Goal: Navigation & Orientation: Find specific page/section

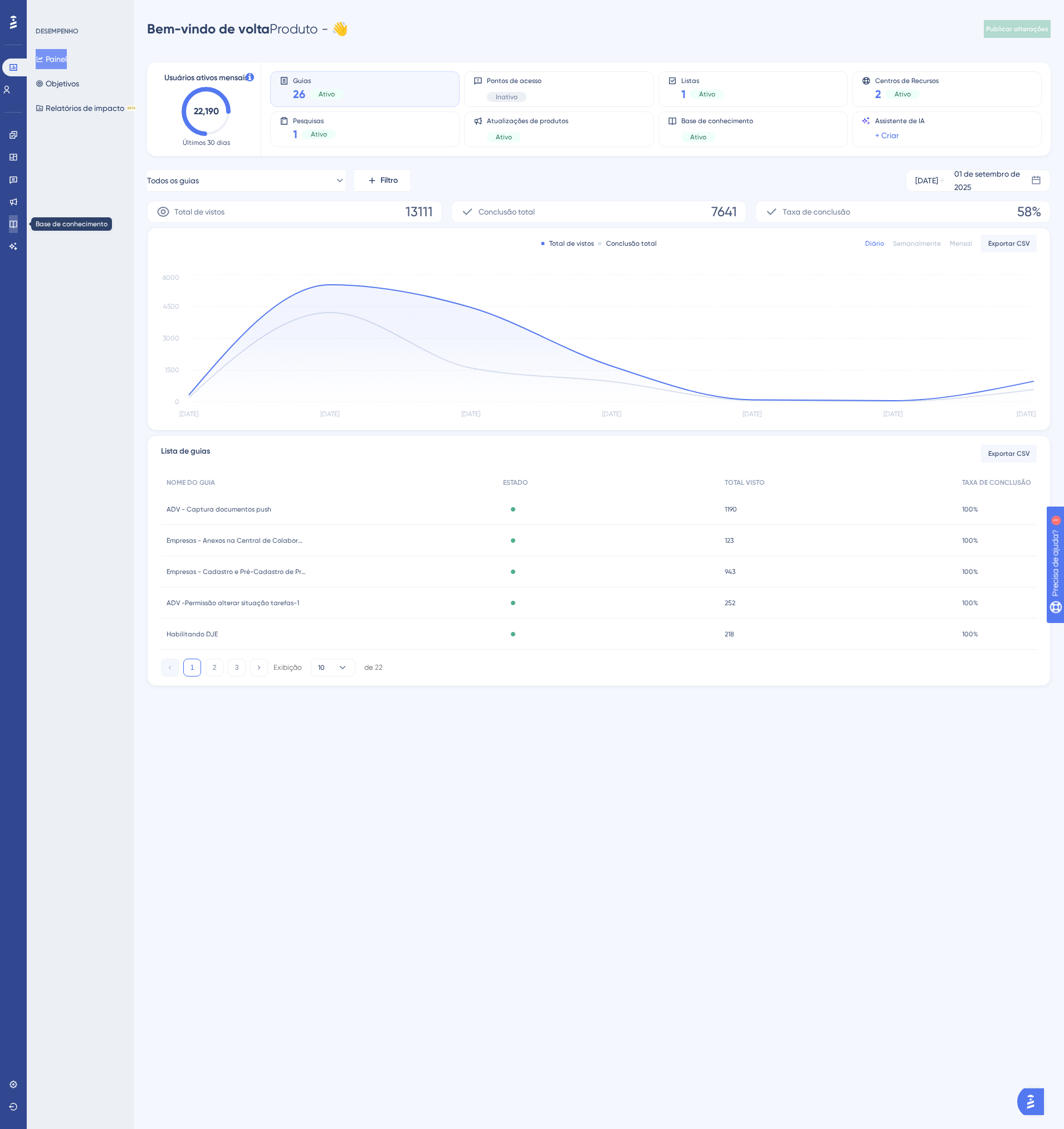
click at [11, 224] on icon at bounding box center [12, 224] width 9 height 9
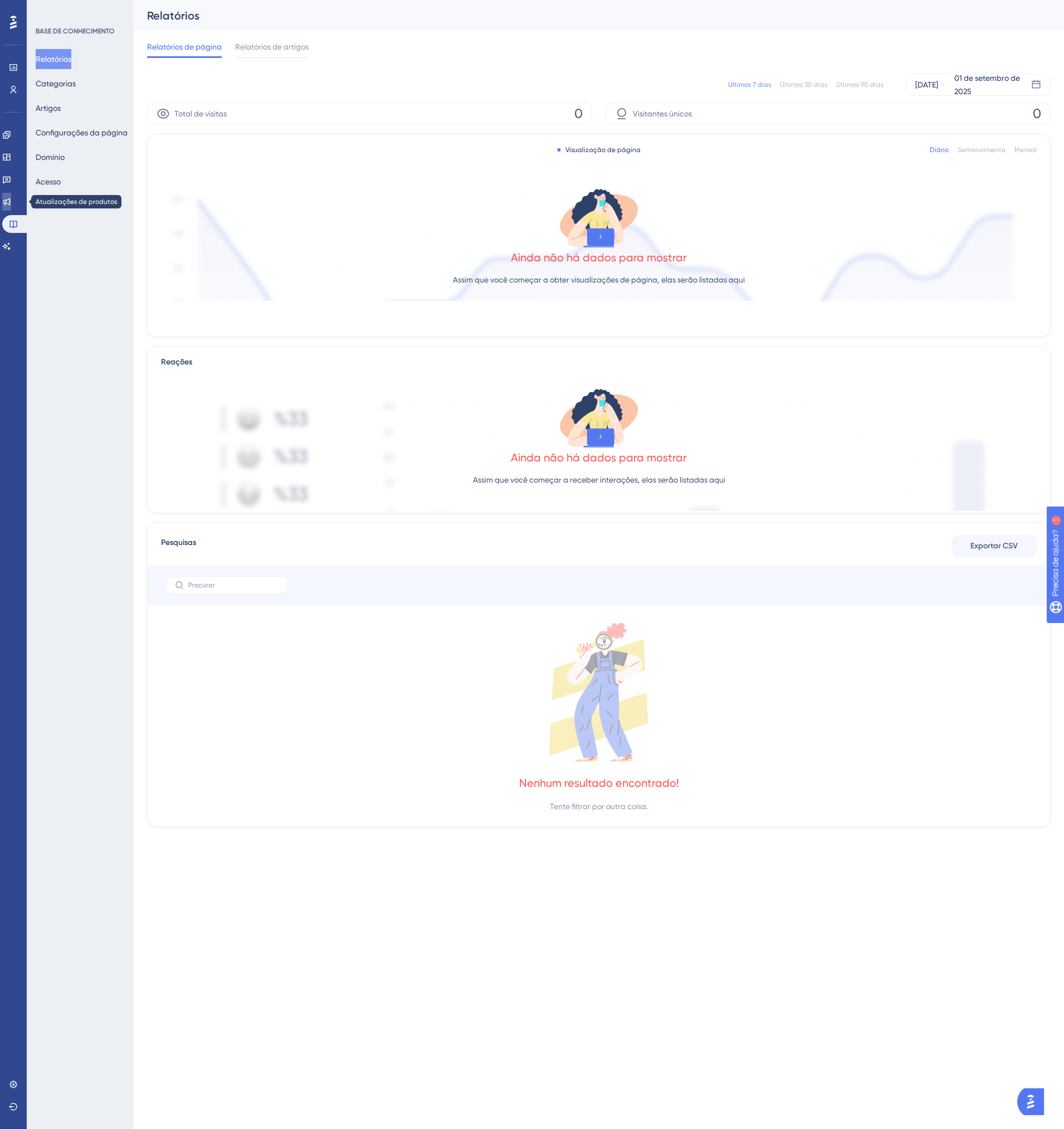
click at [11, 199] on link at bounding box center [6, 202] width 9 height 18
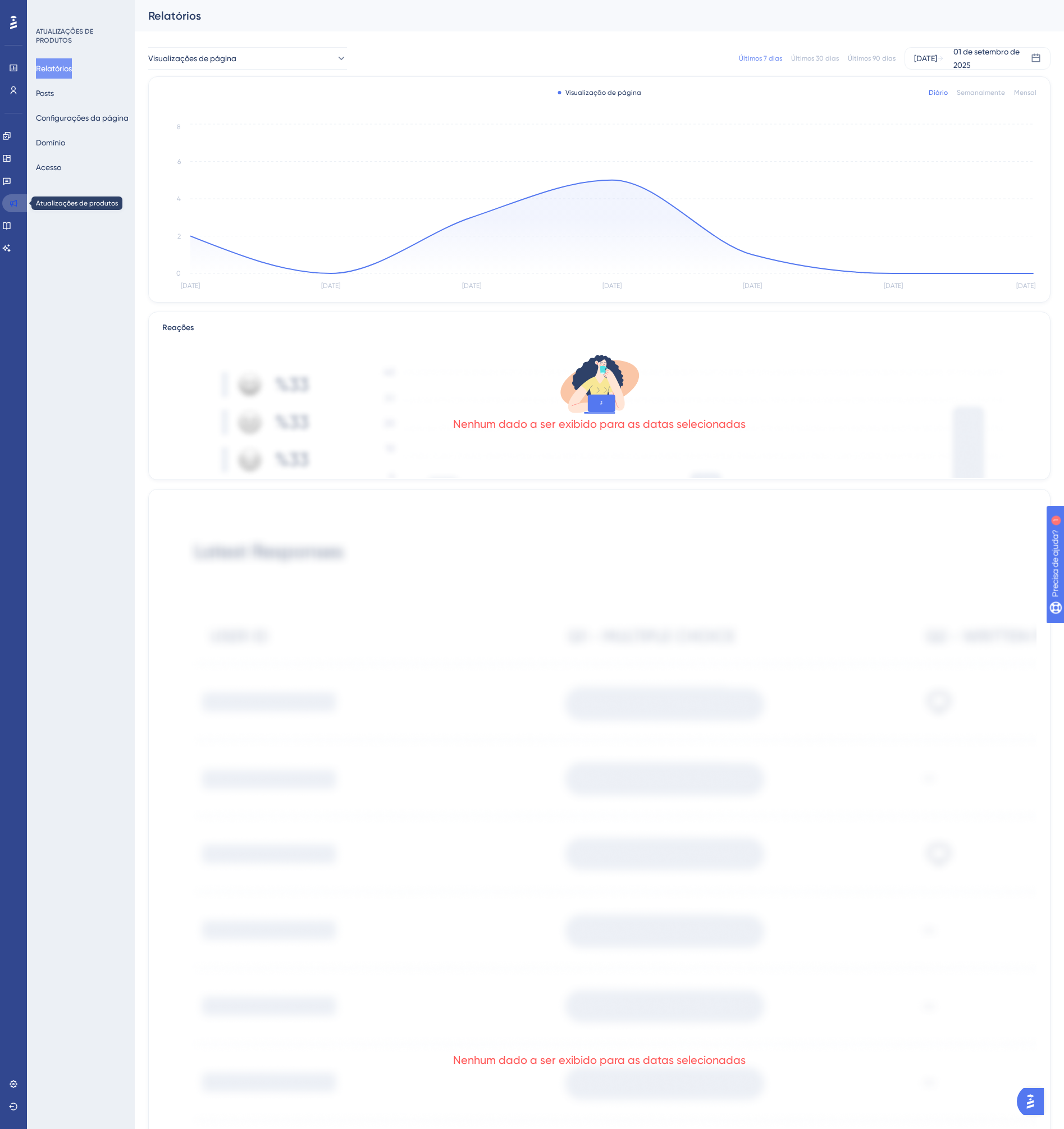
click at [15, 205] on icon at bounding box center [12, 202] width 9 height 9
click at [12, 181] on link at bounding box center [6, 180] width 9 height 18
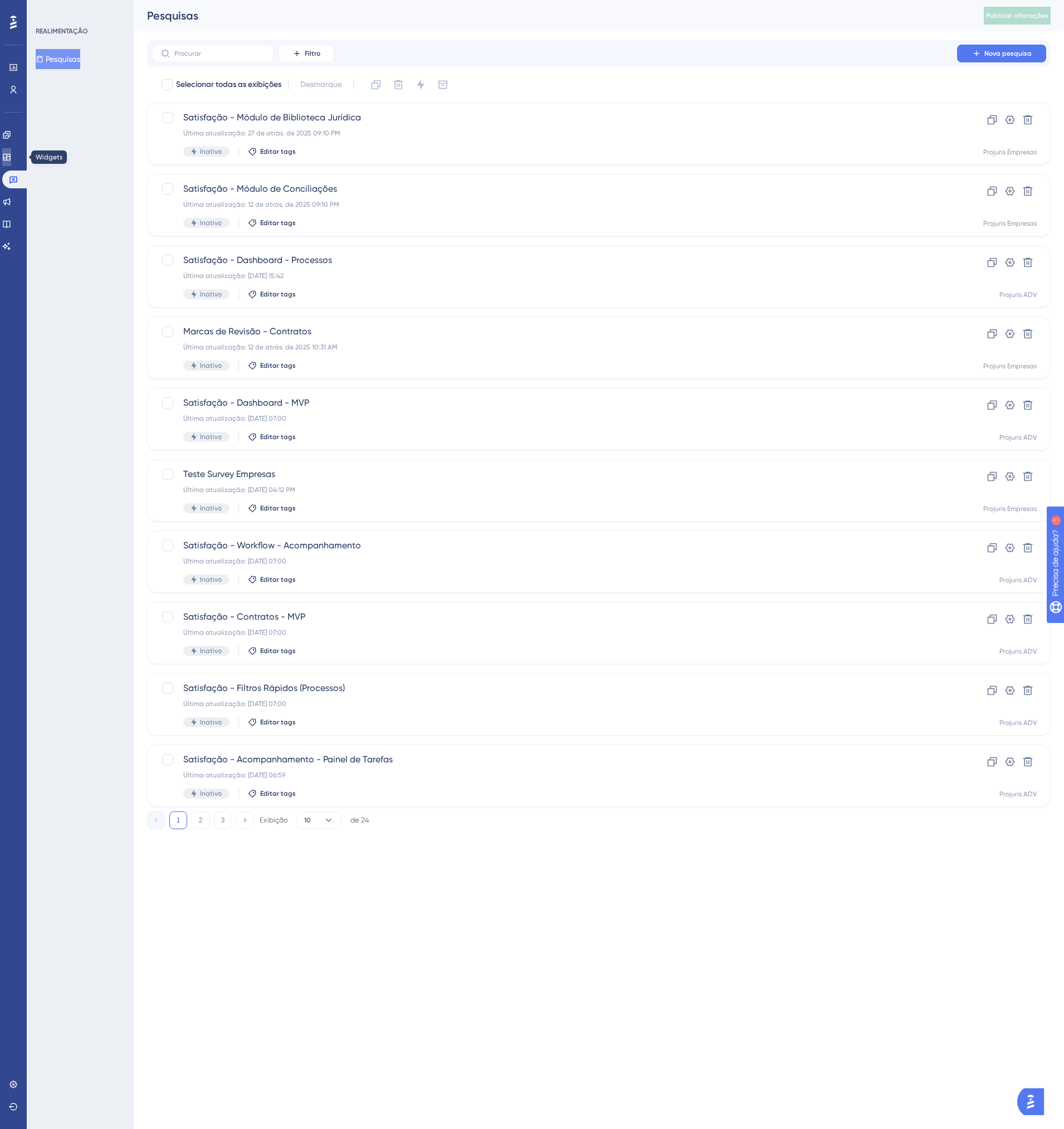
click at [11, 164] on link at bounding box center [6, 157] width 9 height 18
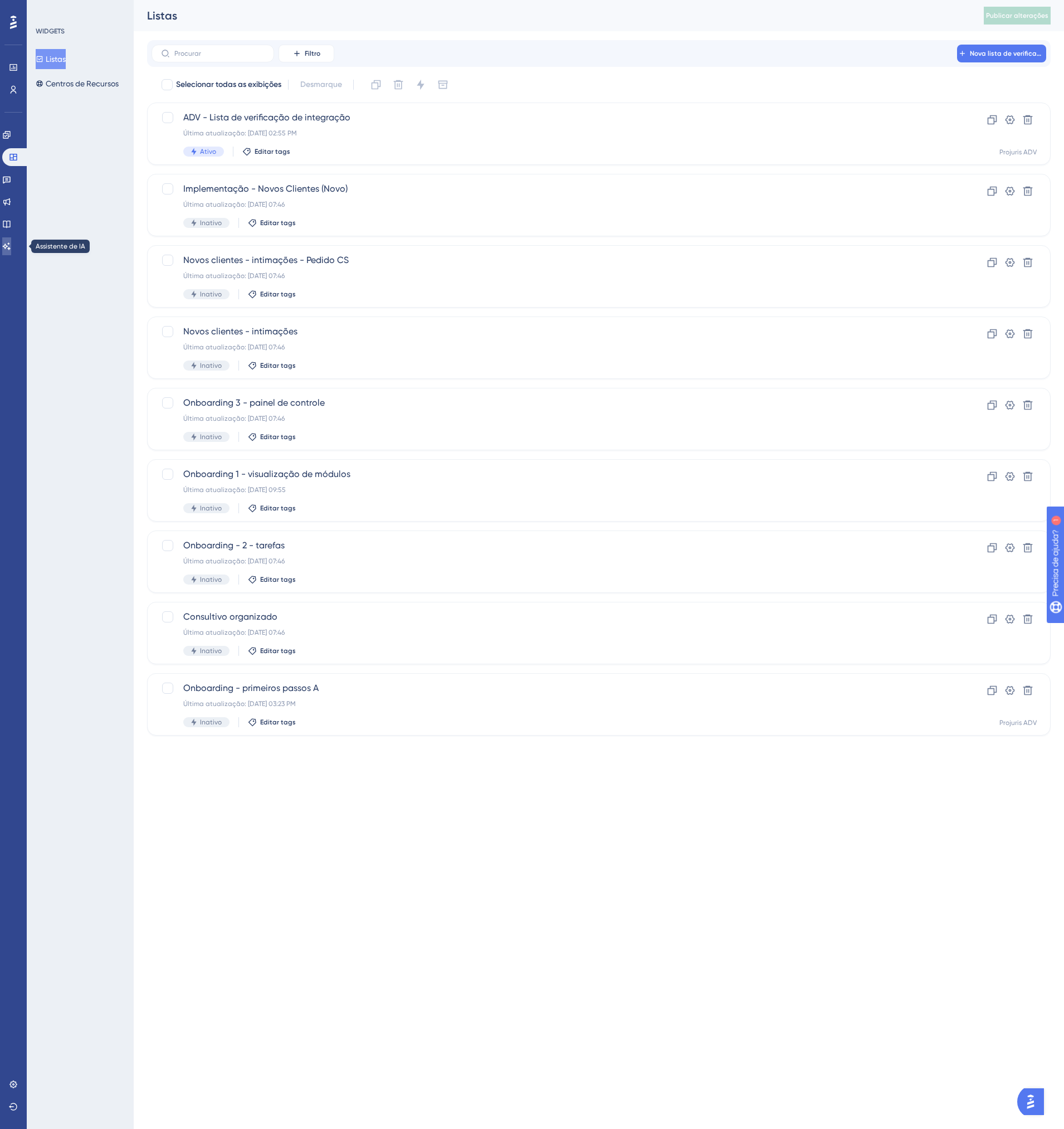
click at [10, 248] on icon at bounding box center [6, 245] width 9 height 9
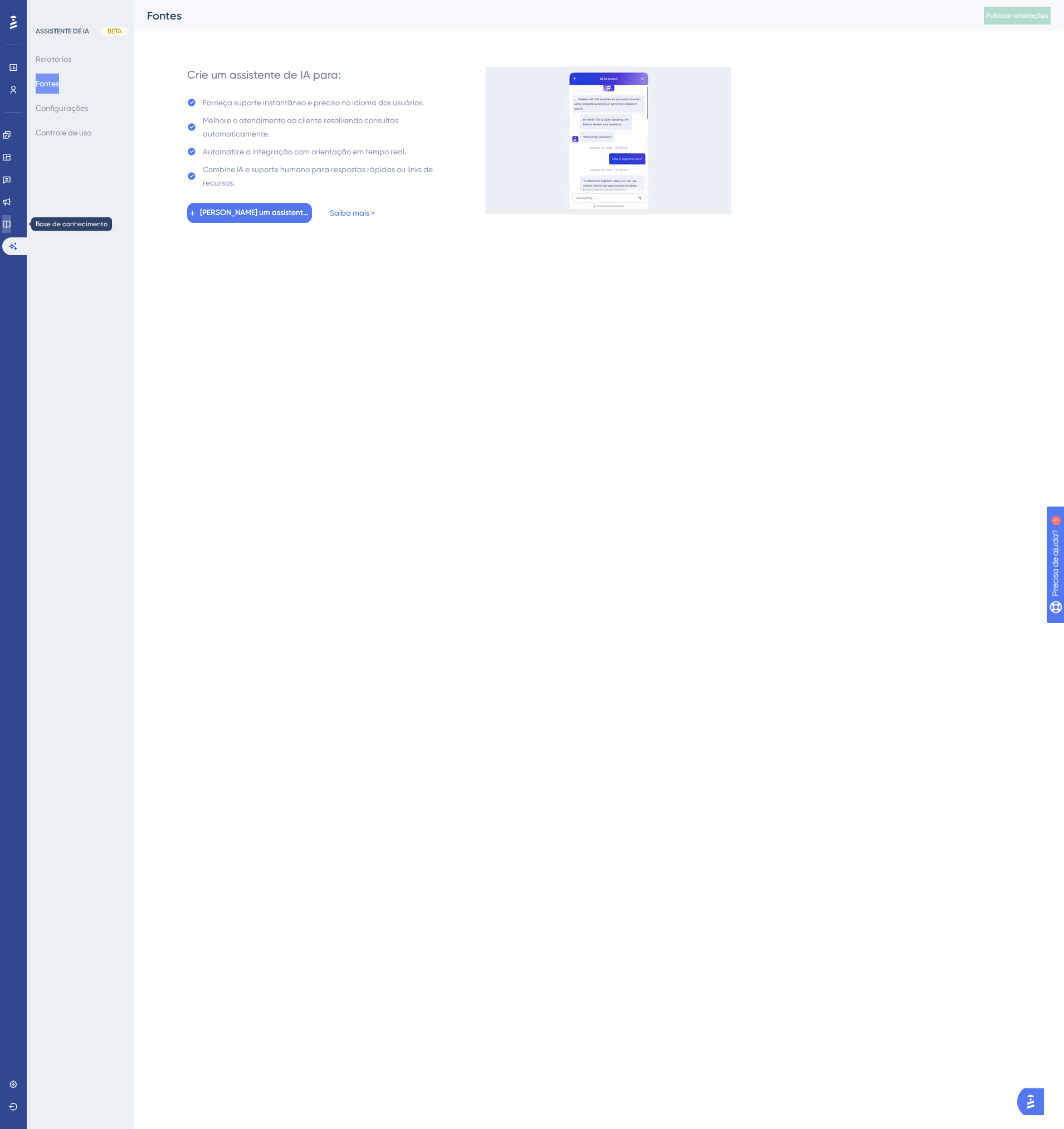
click at [11, 224] on link at bounding box center [6, 224] width 9 height 18
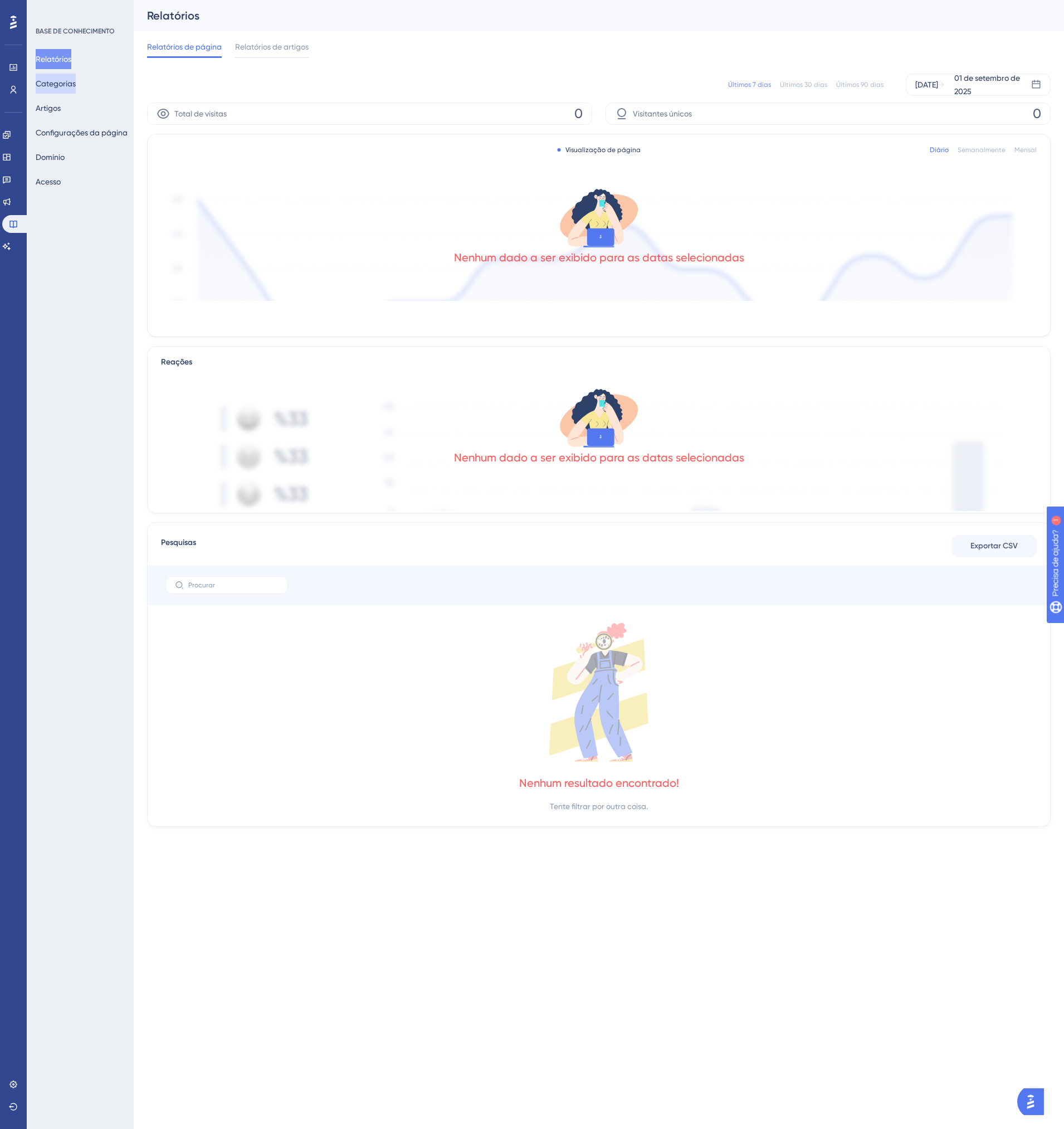
click at [54, 84] on button "Categorias" at bounding box center [56, 83] width 40 height 20
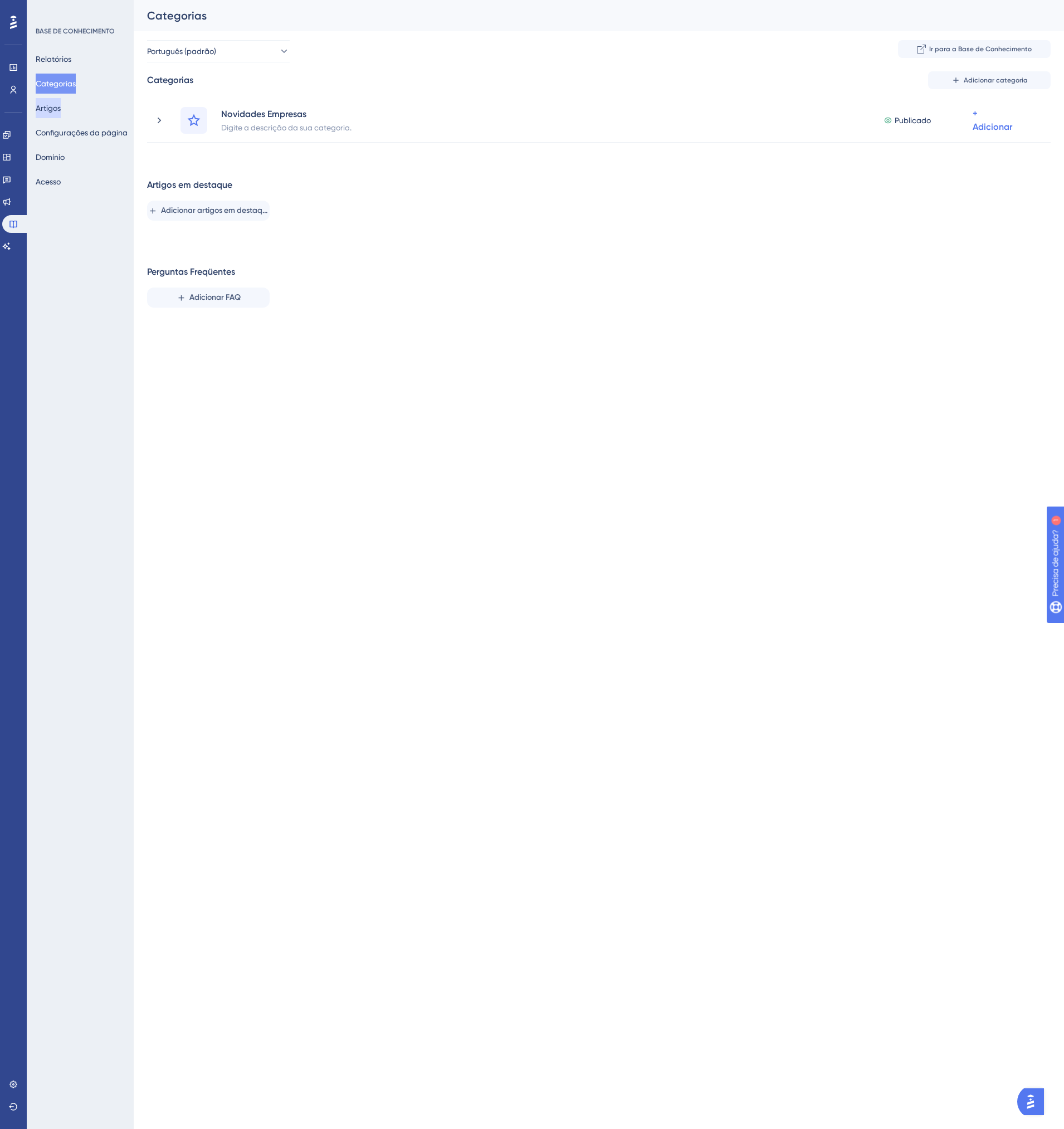
click at [59, 112] on button "Artigos" at bounding box center [48, 107] width 25 height 20
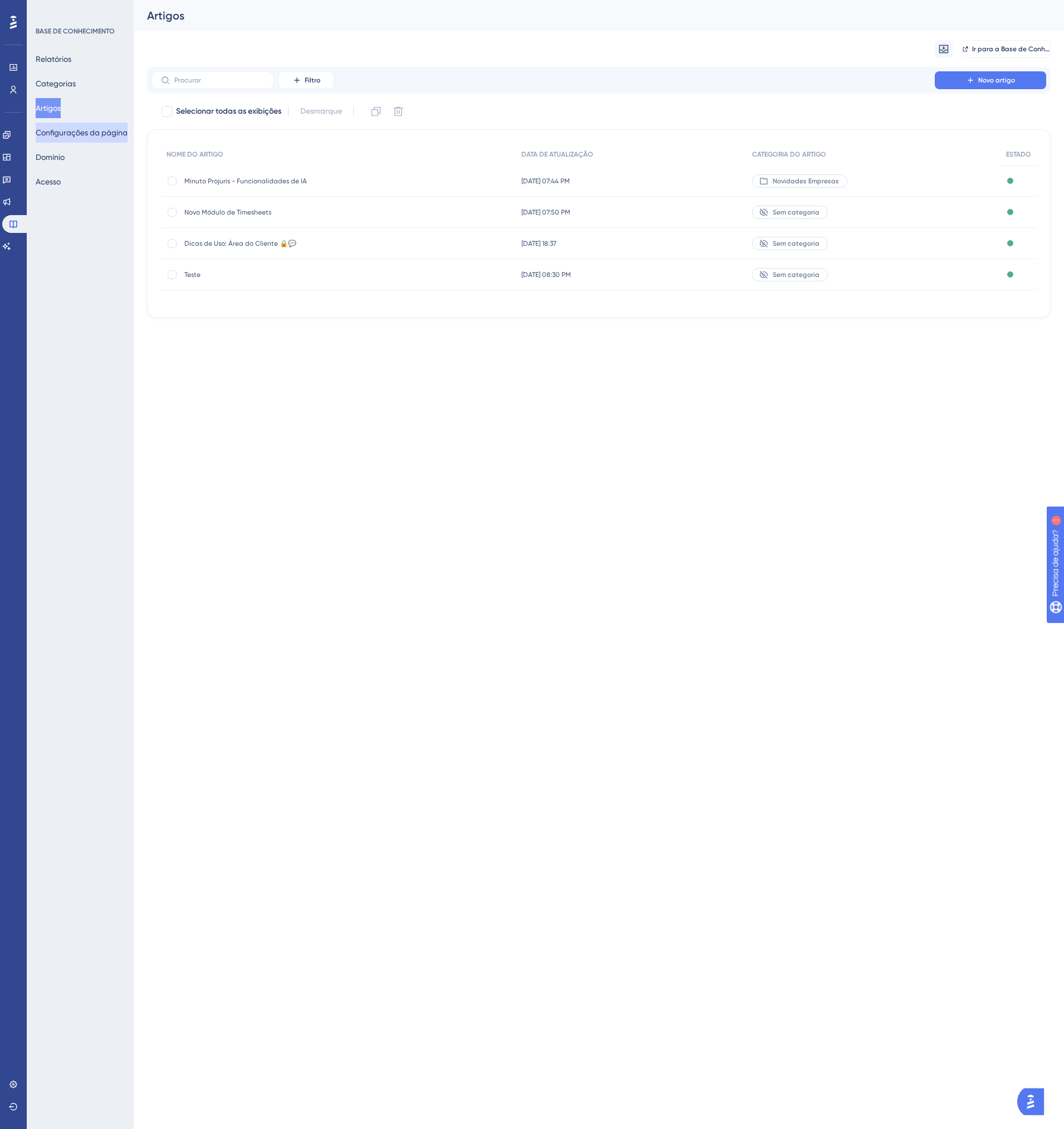
click at [63, 134] on button "Configurações da página" at bounding box center [82, 132] width 92 height 20
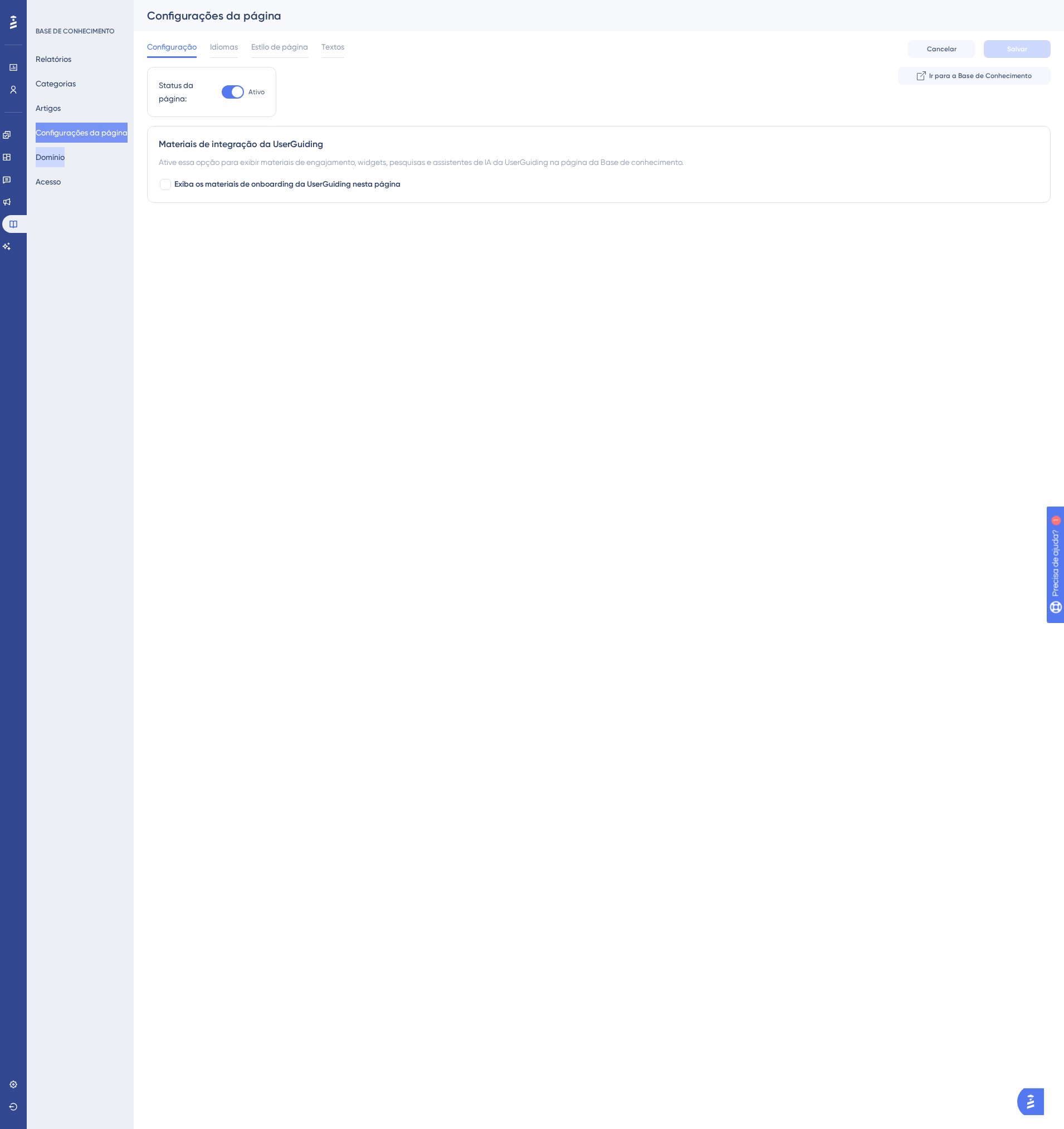
click at [65, 155] on button "Domínio" at bounding box center [50, 157] width 29 height 20
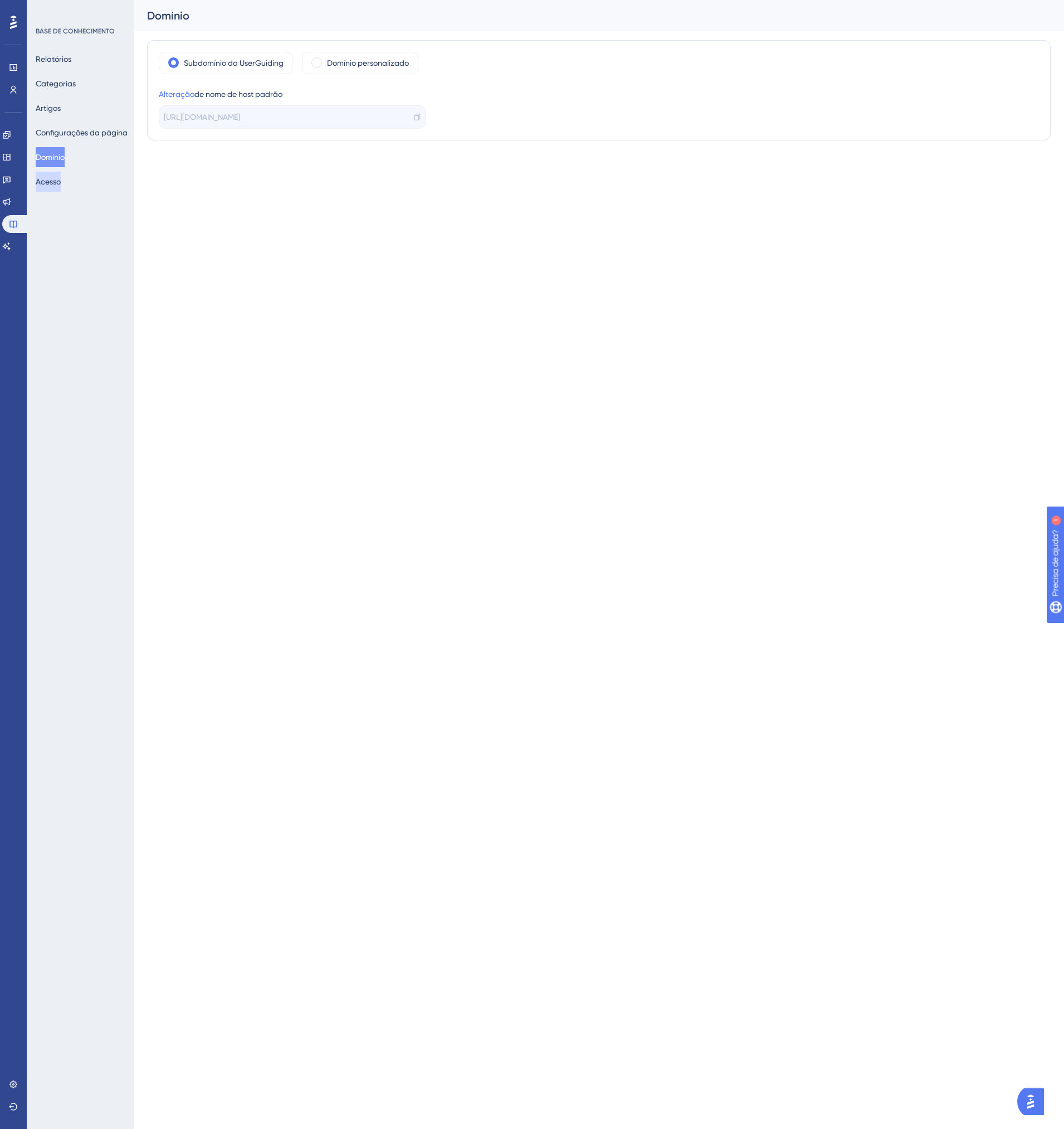
click at [53, 180] on button "Acesso" at bounding box center [48, 181] width 25 height 20
click at [56, 112] on button "Artigos" at bounding box center [48, 107] width 25 height 20
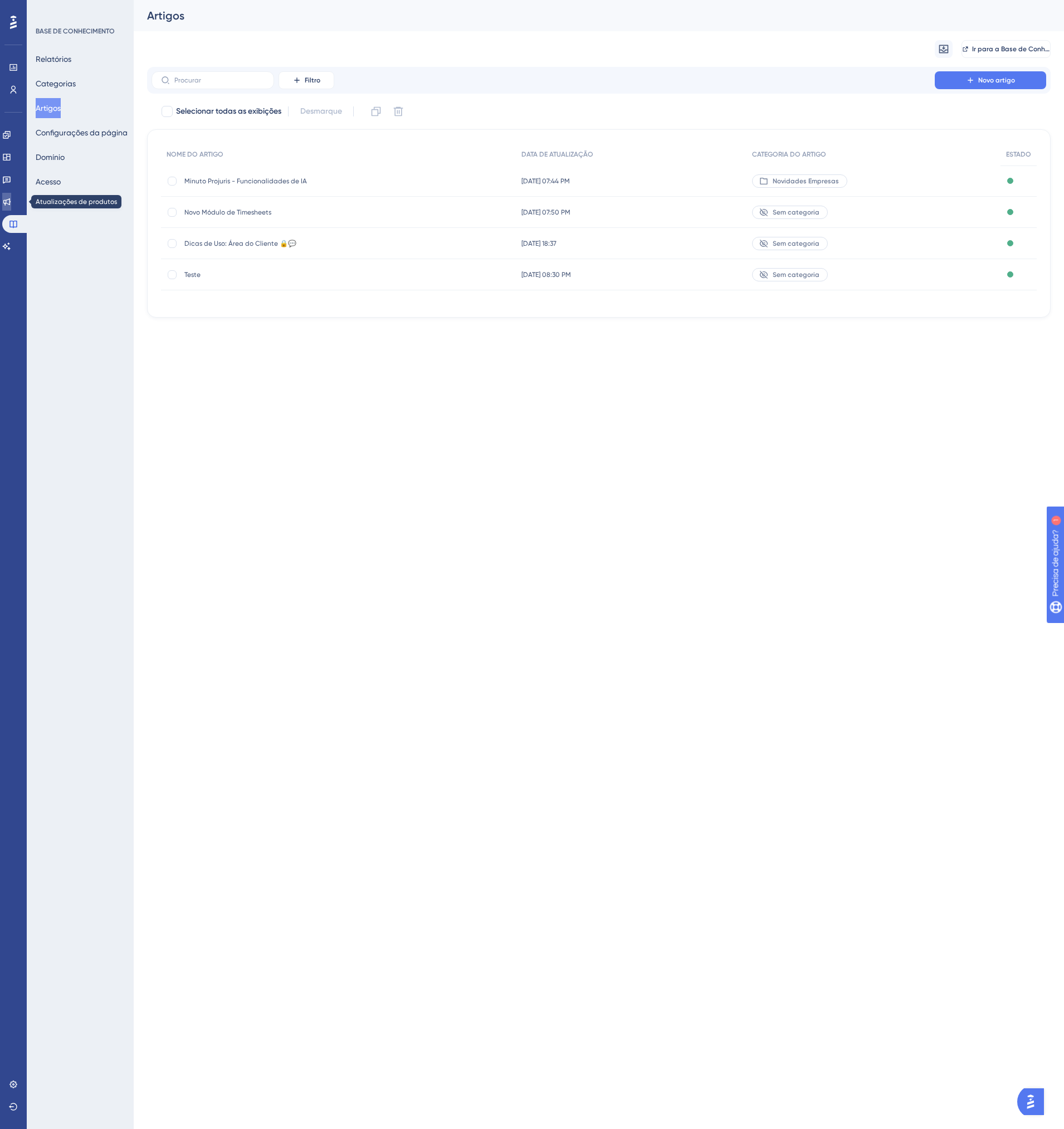
click at [10, 204] on icon at bounding box center [6, 201] width 9 height 9
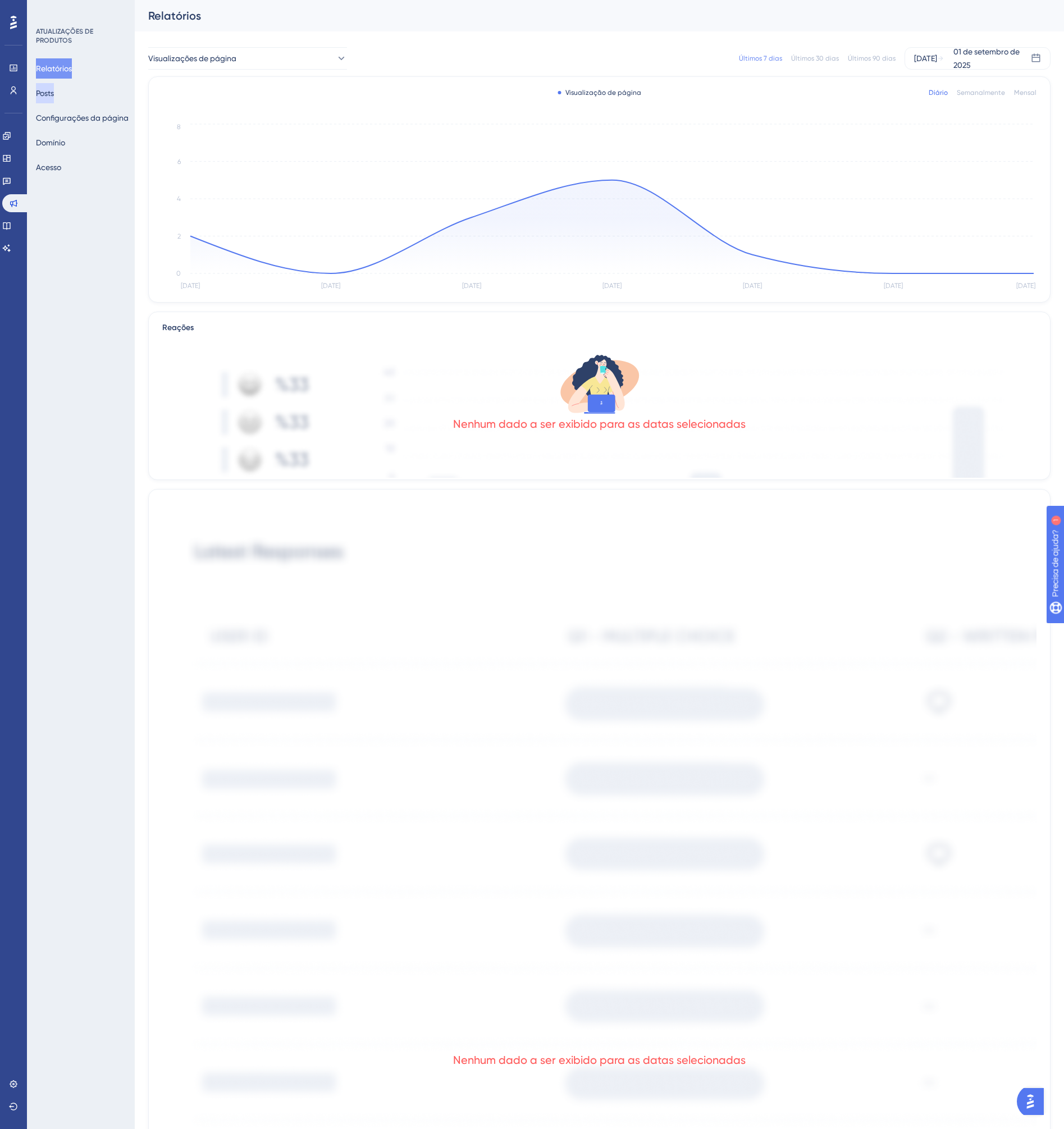
click at [52, 93] on button "Posts" at bounding box center [45, 93] width 18 height 20
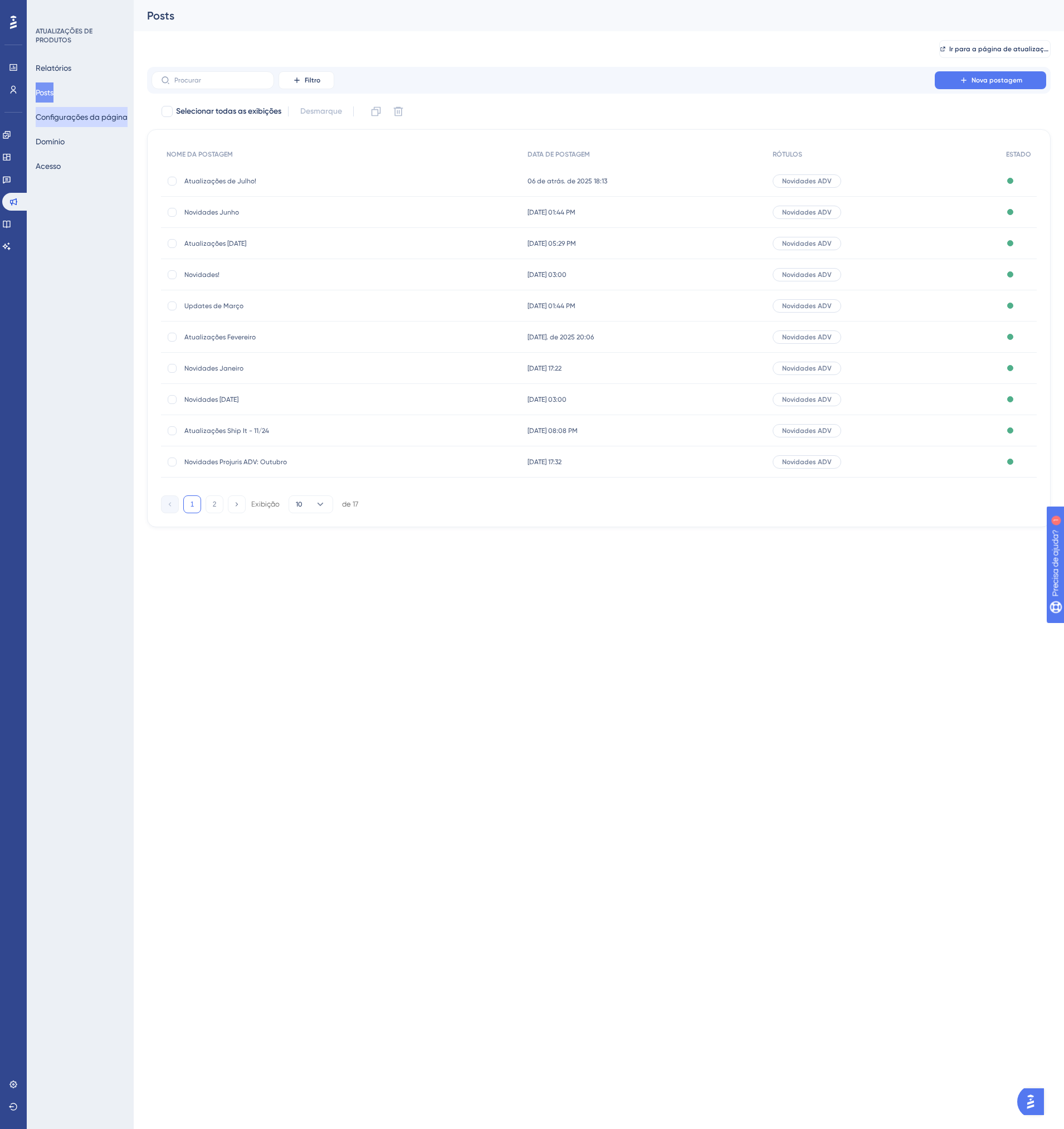
click at [88, 115] on button "Configurações da página" at bounding box center [82, 117] width 92 height 20
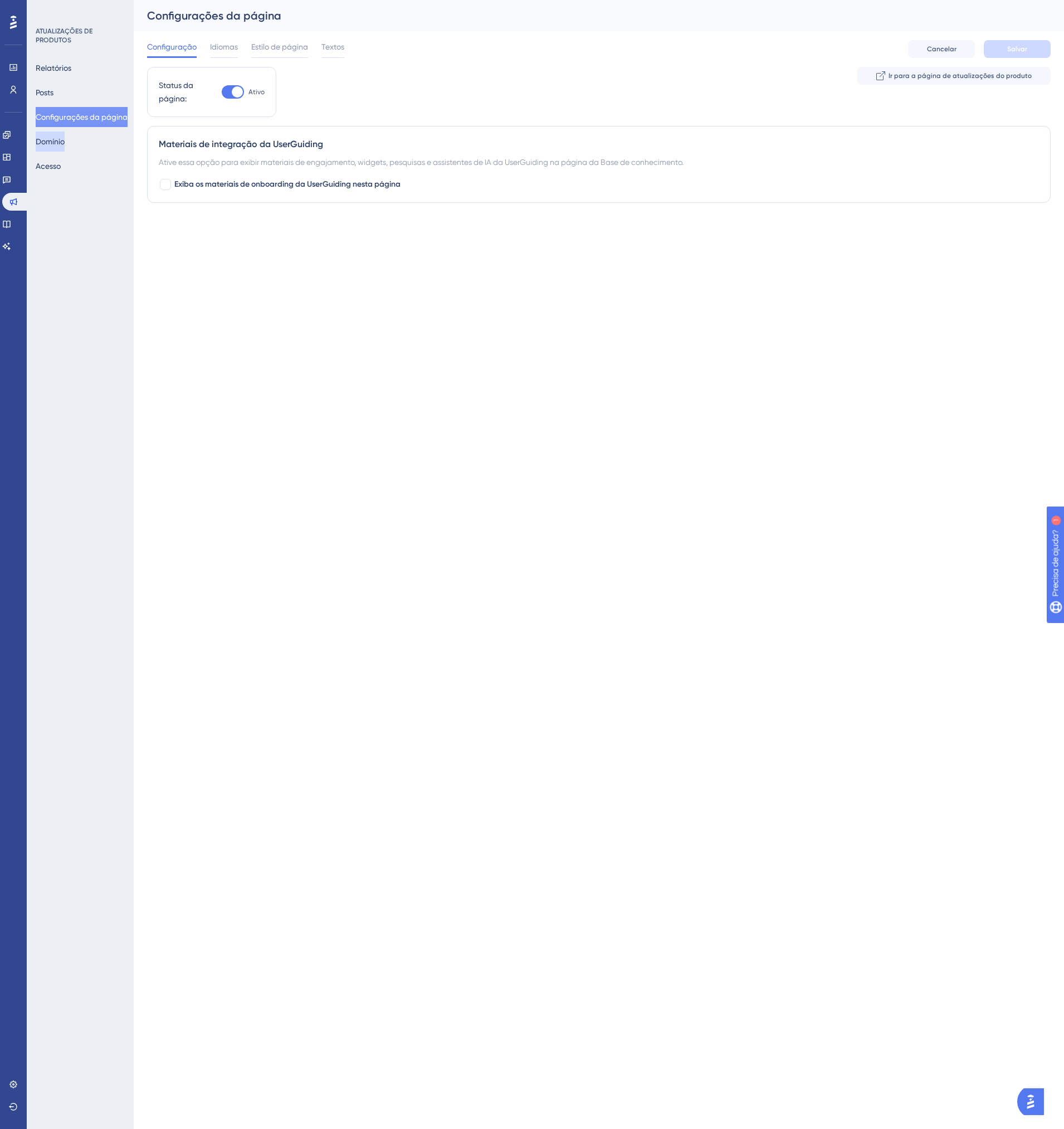
click at [65, 142] on button "Domínio" at bounding box center [50, 141] width 29 height 20
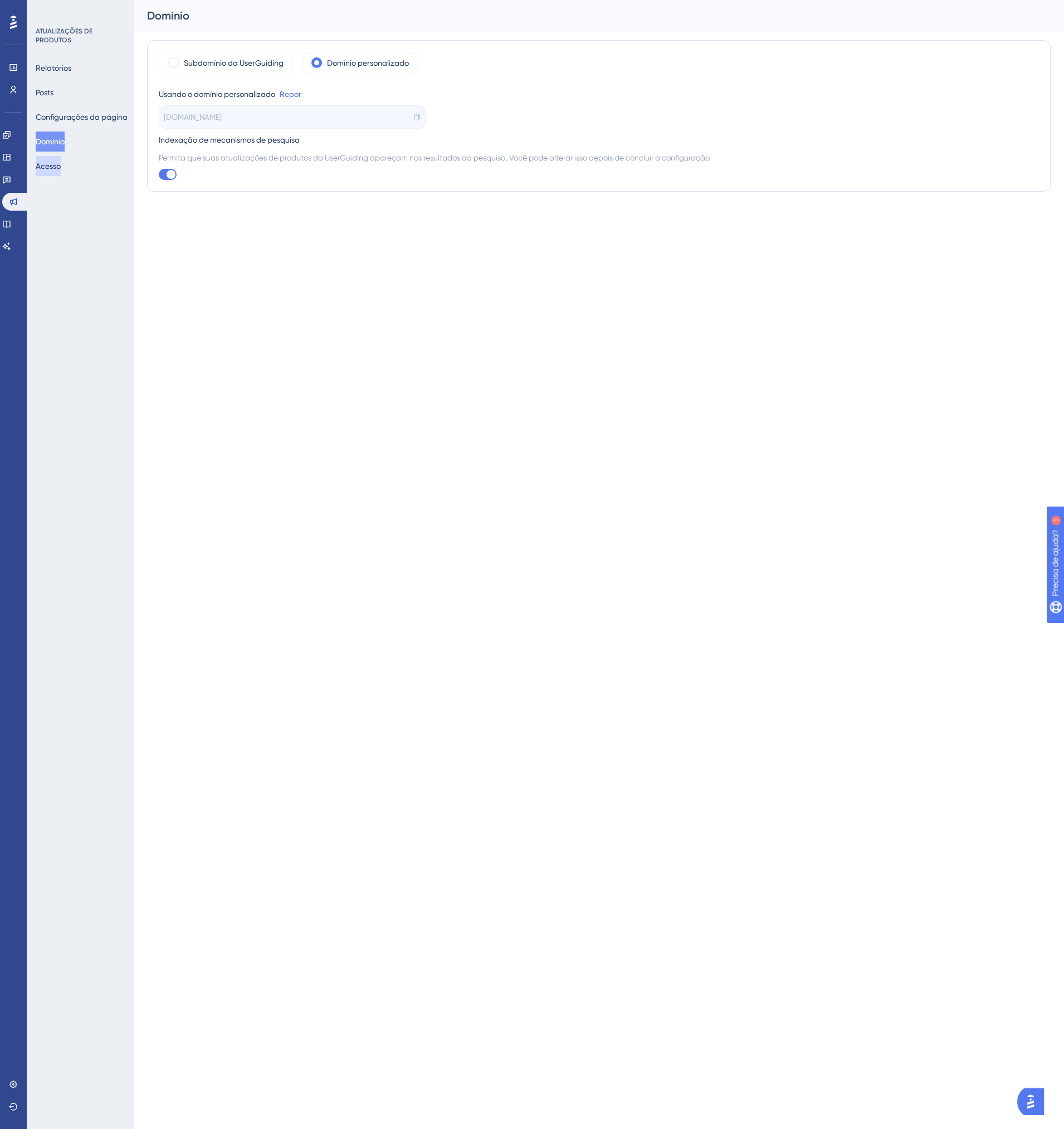
click at [61, 174] on button "Acesso" at bounding box center [48, 165] width 25 height 20
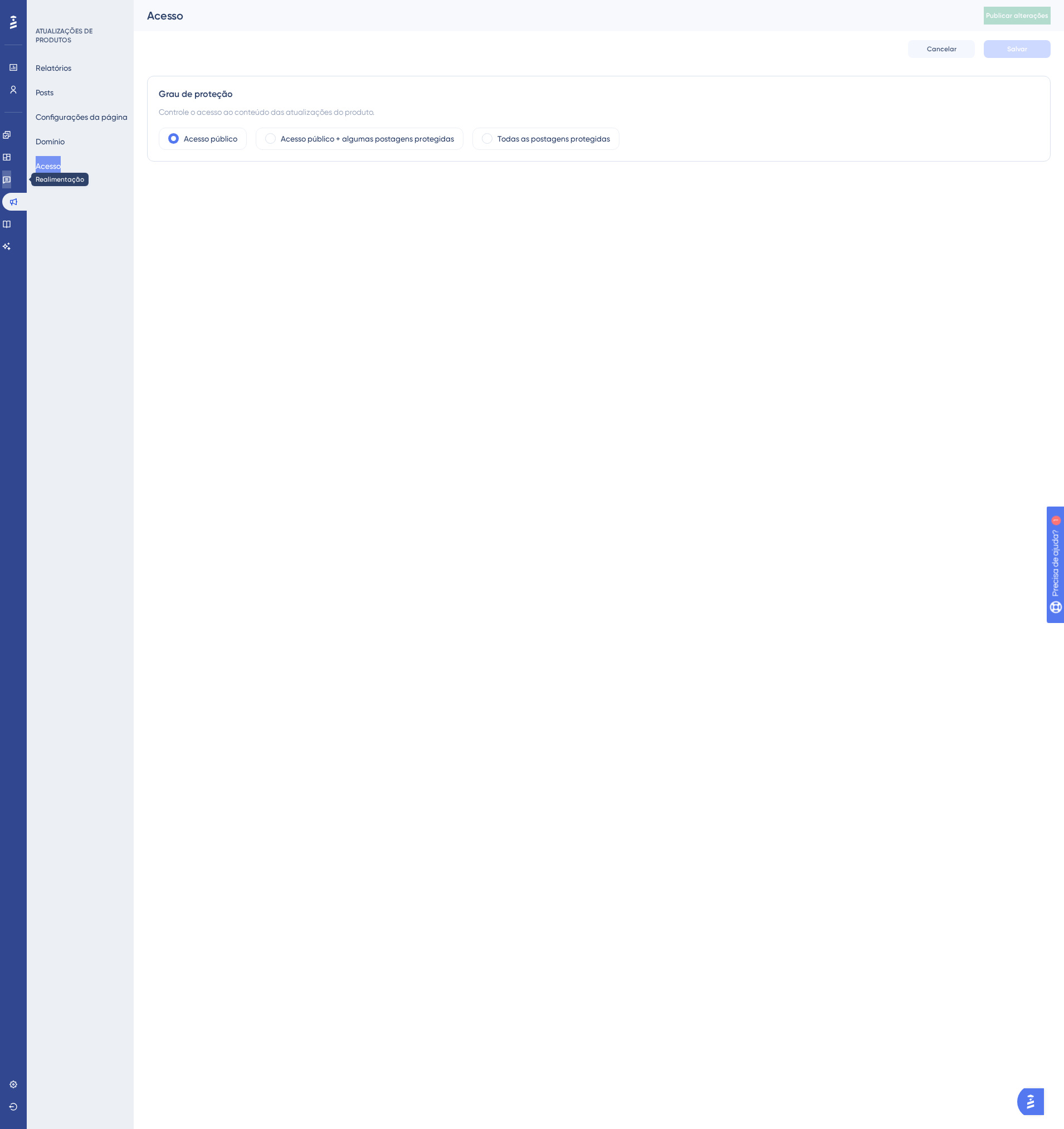
click at [11, 184] on link at bounding box center [6, 179] width 9 height 18
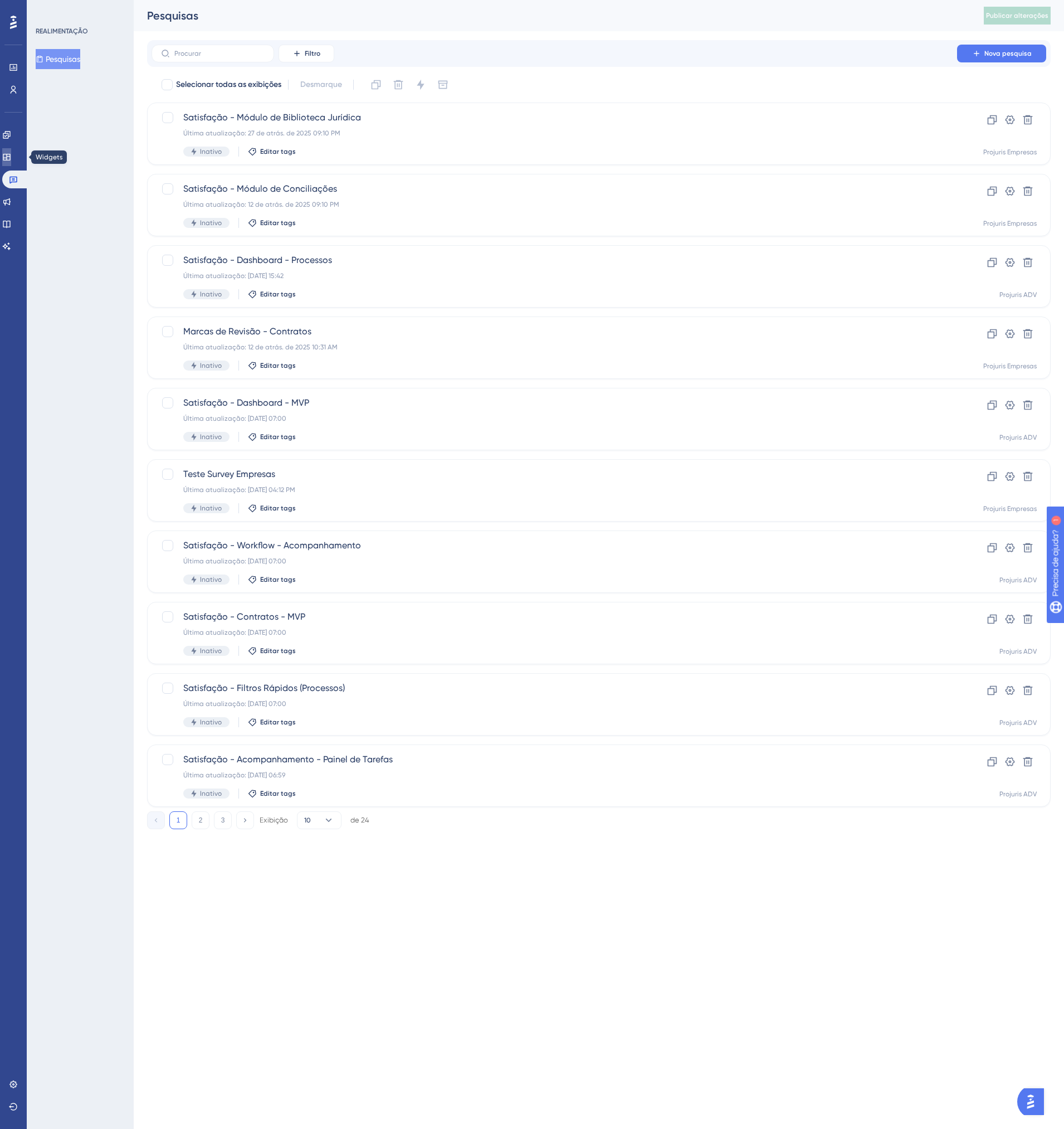
click at [8, 157] on link at bounding box center [6, 157] width 9 height 18
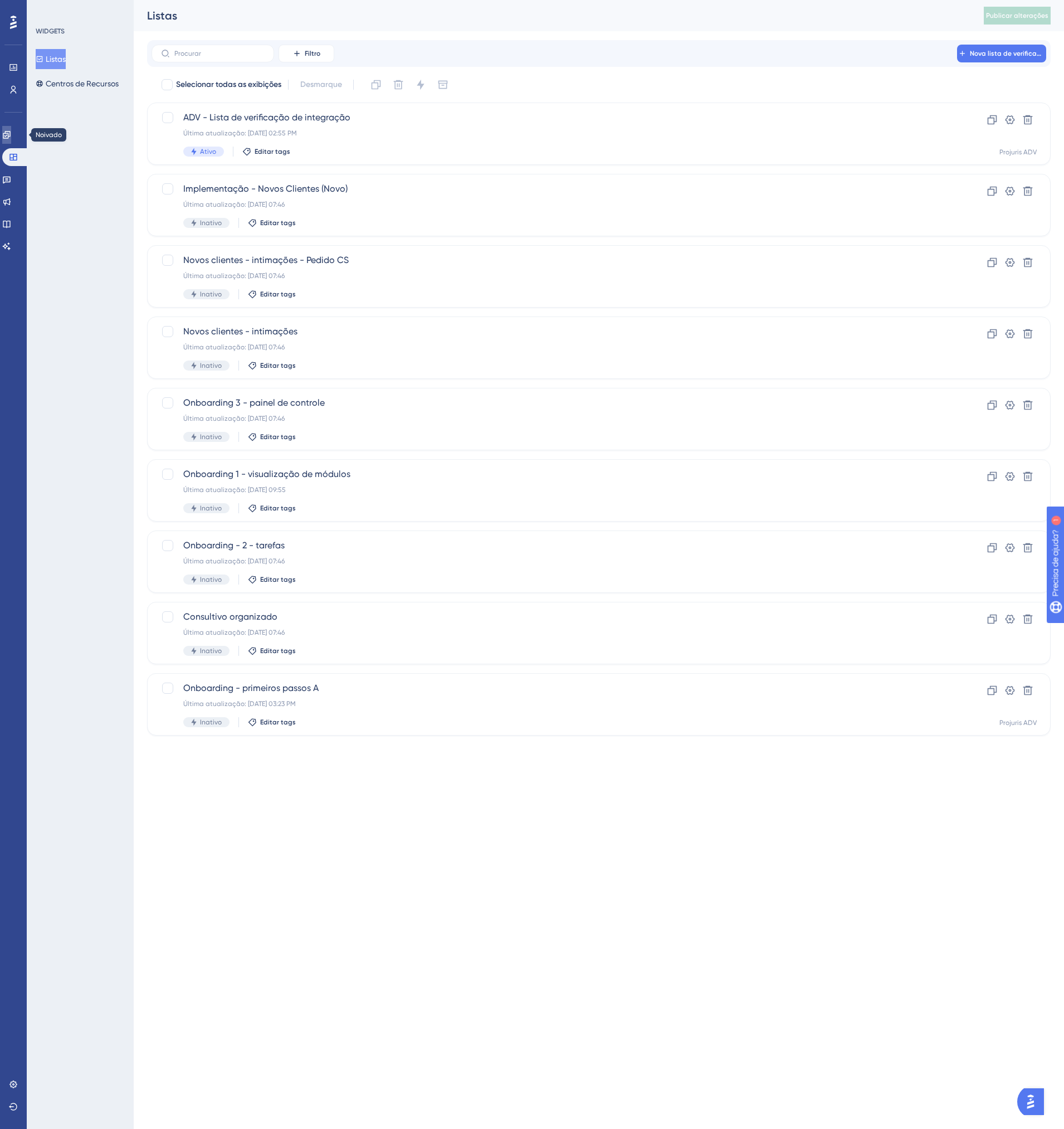
click at [10, 134] on icon at bounding box center [7, 135] width 8 height 8
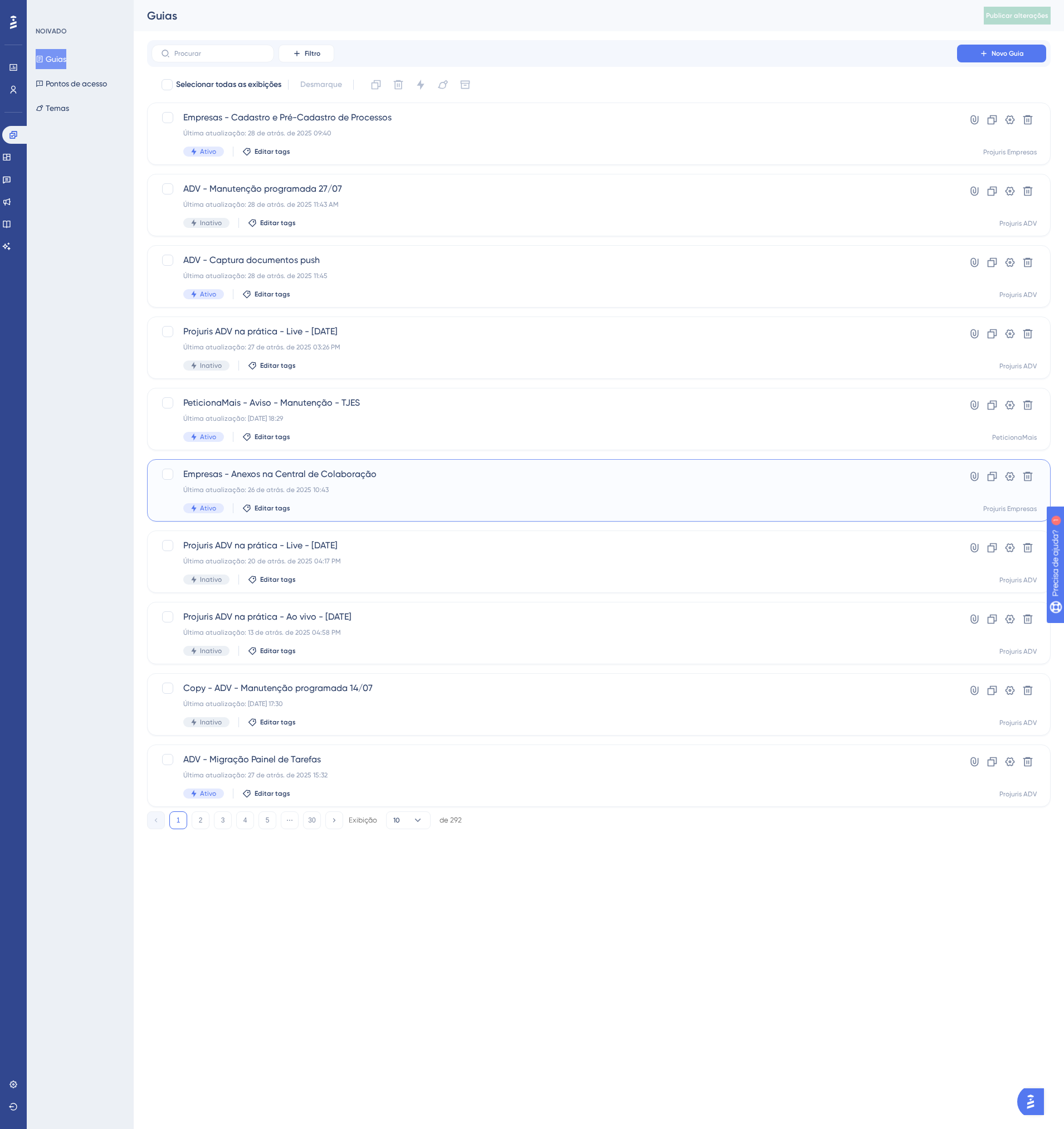
click at [403, 493] on div "Última atualização: 26 de atrás. de 2025 10:43" at bounding box center [554, 489] width 743 height 9
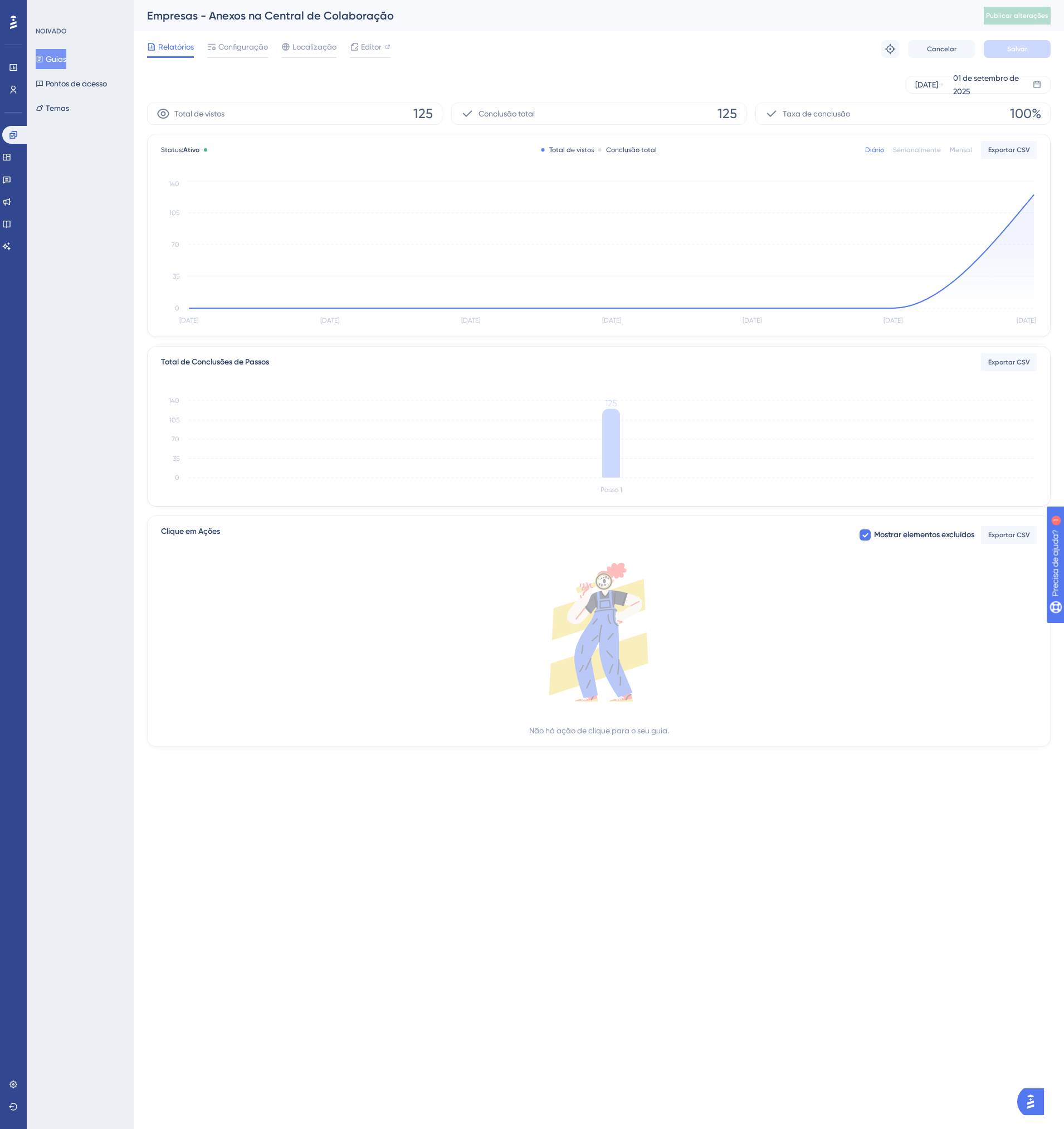
click at [241, 58] on div "Relatórios Configuração Localização Editor Solucionar problemas Cancelar Salvar" at bounding box center [599, 49] width 903 height 36
click at [242, 48] on span "Configuração" at bounding box center [243, 47] width 49 height 13
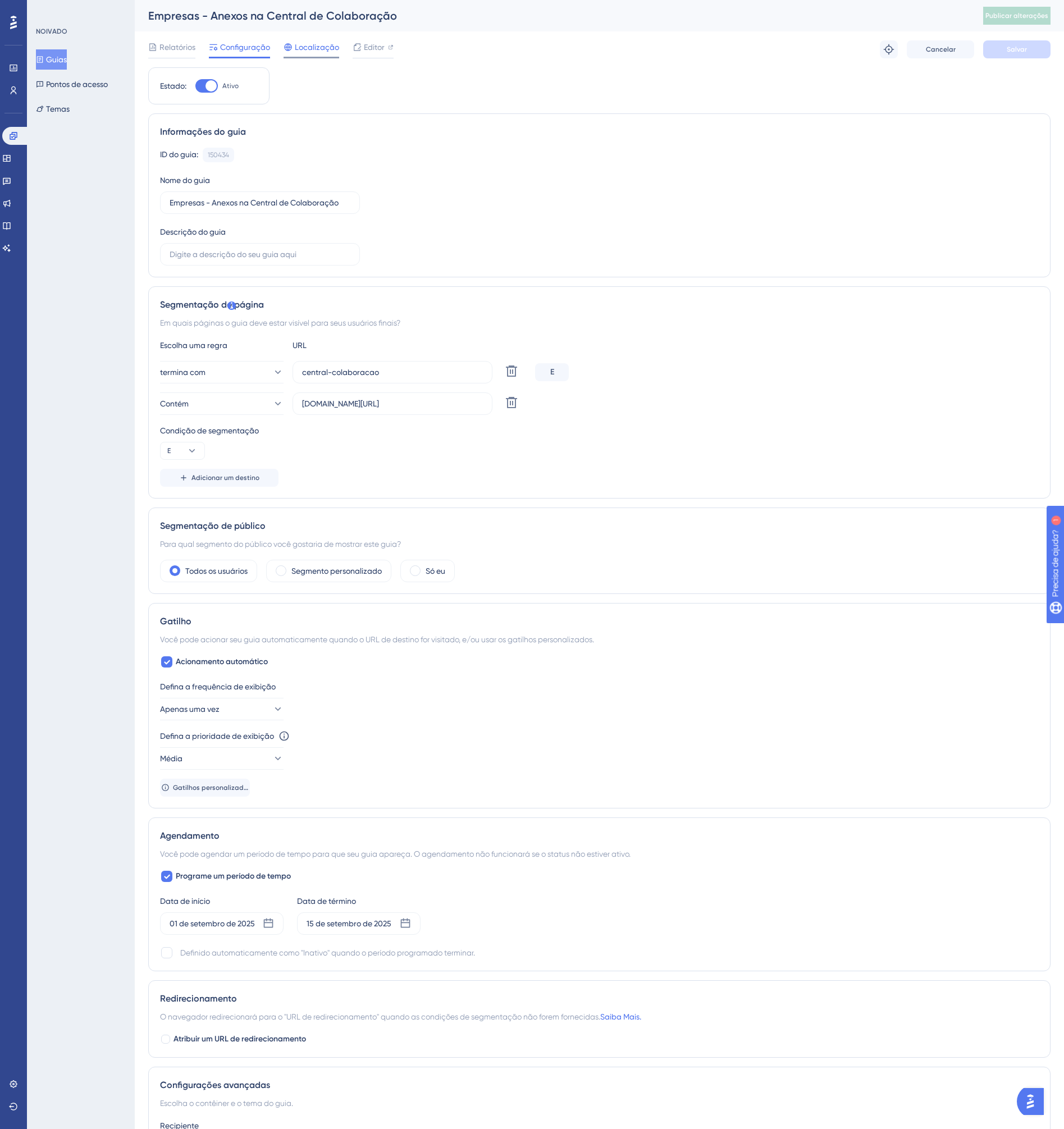
click at [297, 52] on span "Localização" at bounding box center [317, 47] width 44 height 13
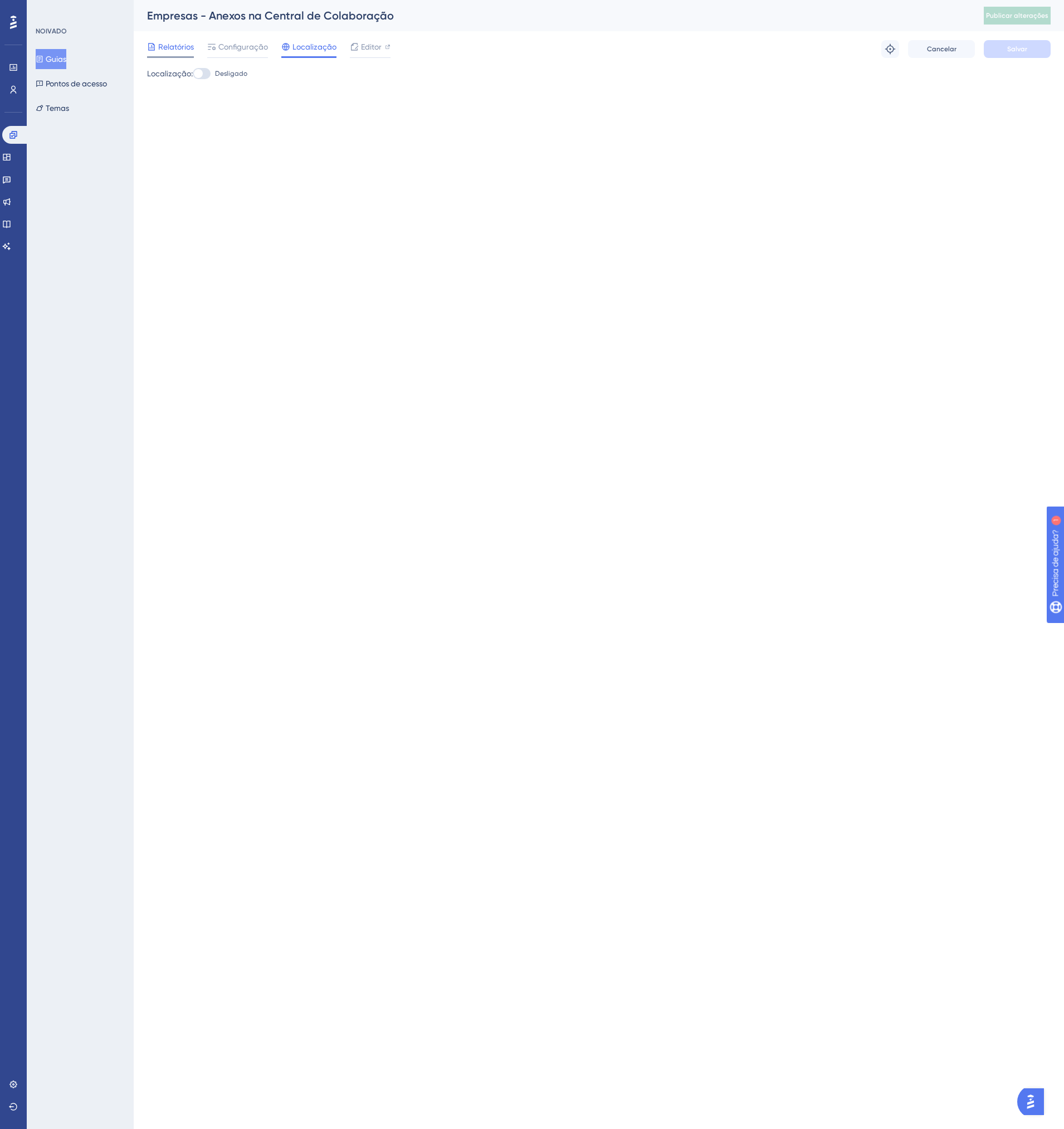
click at [168, 43] on span "Relatórios" at bounding box center [176, 47] width 36 height 13
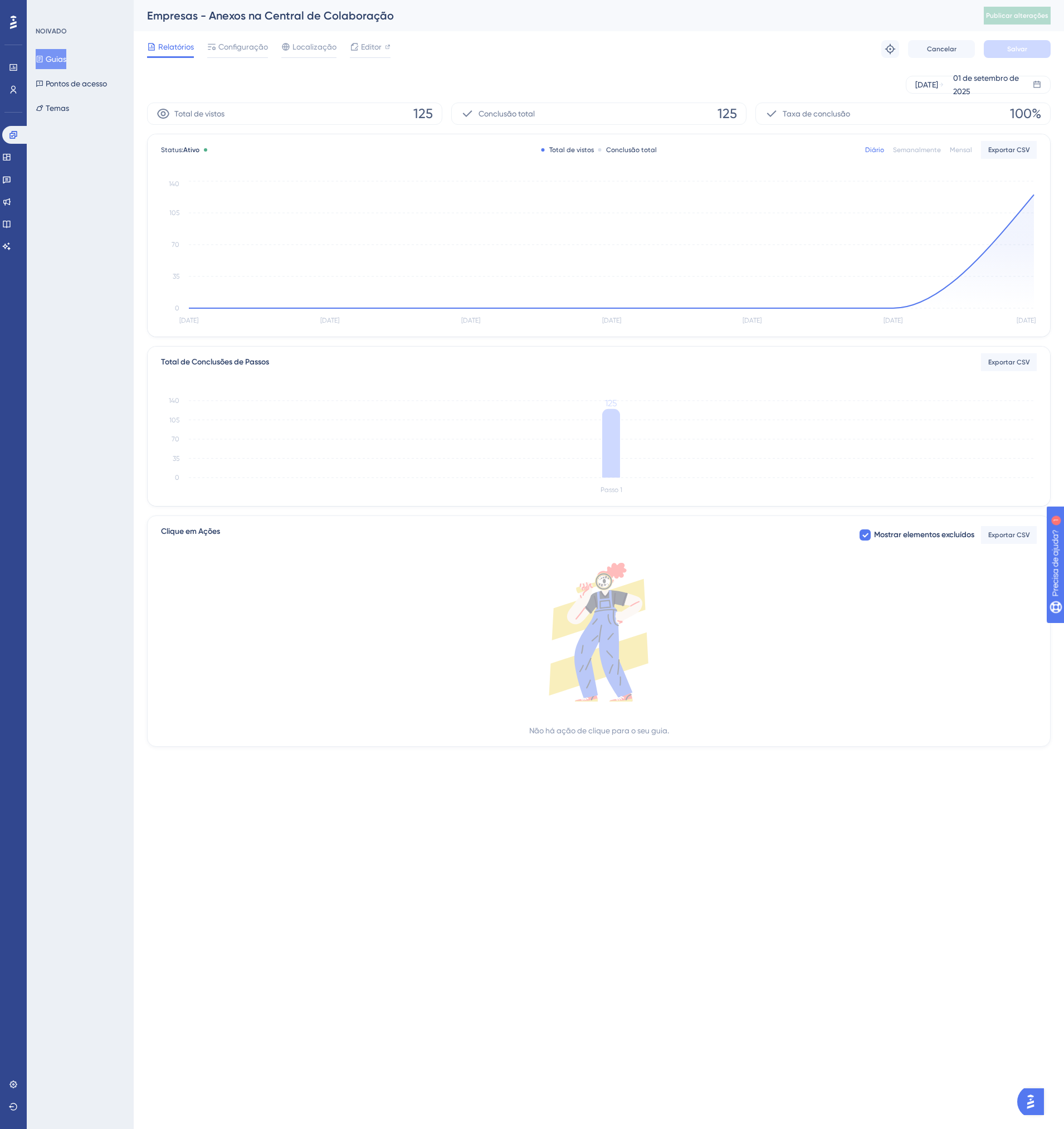
click at [416, 114] on span "125" at bounding box center [423, 113] width 20 height 18
